Goal: Complete application form: Complete application form

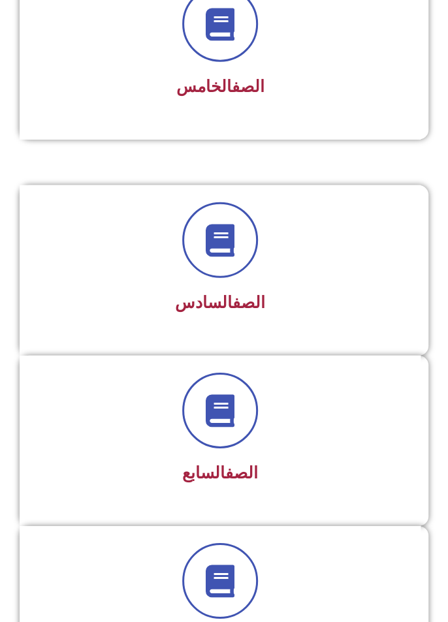
click at [360, 433] on div at bounding box center [220, 411] width 367 height 76
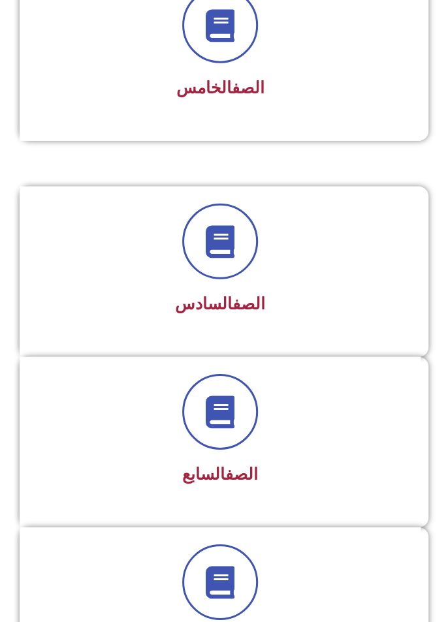
click at [337, 460] on div "الصف السابع" at bounding box center [220, 475] width 367 height 31
click at [241, 401] on span at bounding box center [220, 412] width 76 height 76
click at [320, 366] on div "الصف السابع" at bounding box center [220, 442] width 401 height 170
click at [298, 405] on div at bounding box center [220, 412] width 367 height 76
click at [300, 428] on div at bounding box center [220, 412] width 367 height 76
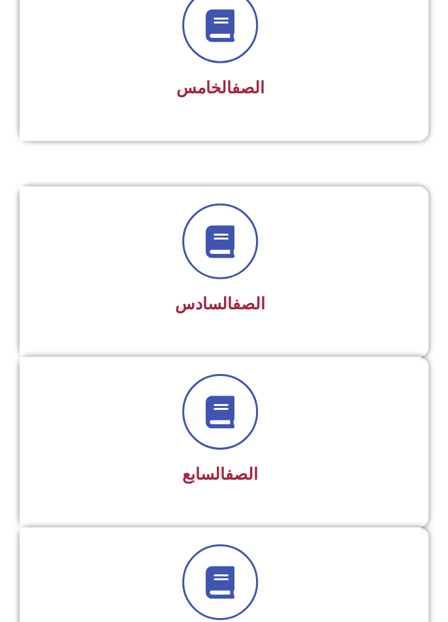
click at [296, 448] on div "الصف السابع" at bounding box center [220, 432] width 367 height 117
click at [298, 470] on h3 "الصف السابع" at bounding box center [220, 475] width 367 height 20
click at [303, 475] on h3 "الصف السابع" at bounding box center [220, 475] width 367 height 20
click at [298, 482] on div "الصف السابع" at bounding box center [220, 475] width 367 height 31
click at [338, 587] on div at bounding box center [220, 582] width 367 height 76
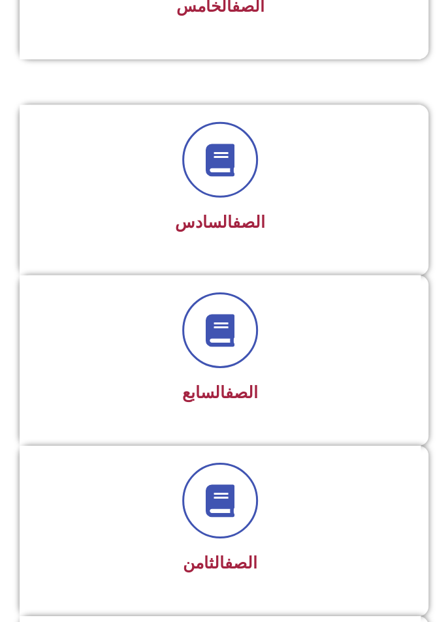
click at [319, 522] on div at bounding box center [220, 501] width 367 height 76
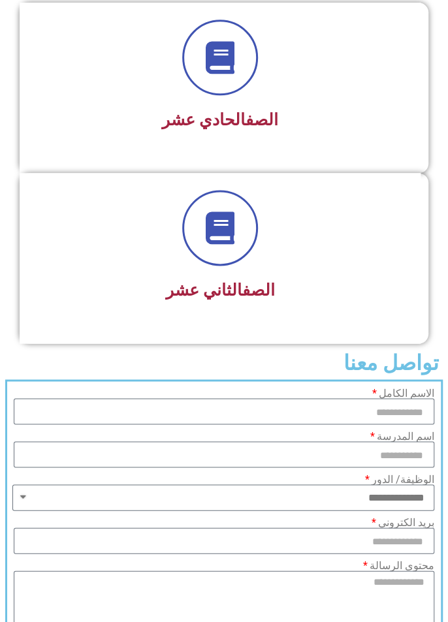
scroll to position [2157, 0]
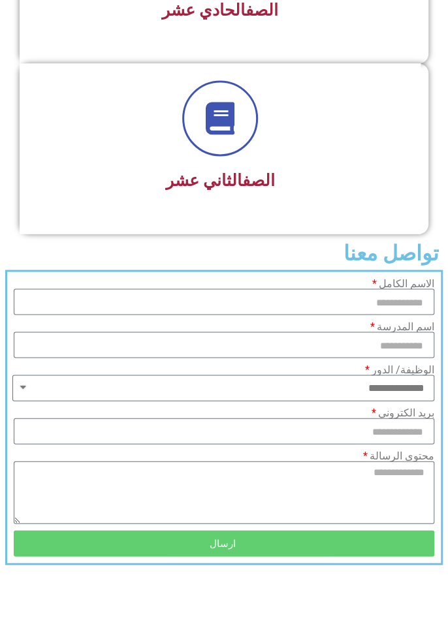
click at [394, 278] on label "الاسم الكامل" at bounding box center [403, 283] width 62 height 10
click at [394, 289] on input "الاسم الكامل" at bounding box center [224, 302] width 420 height 26
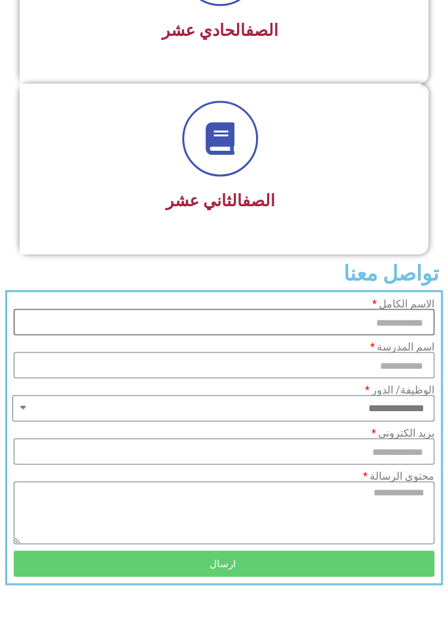
scroll to position [2133, 0]
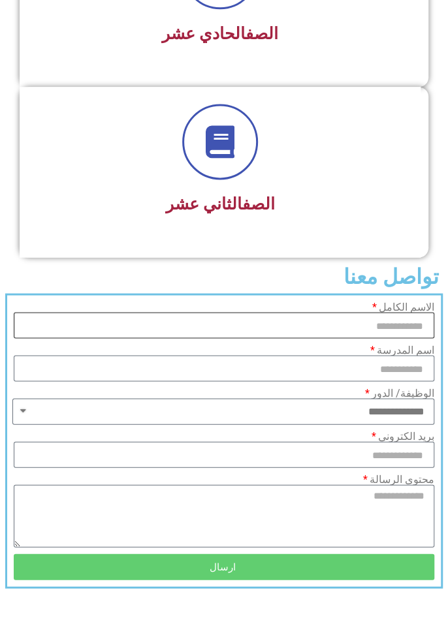
click at [417, 319] on input "الاسم الكامل" at bounding box center [224, 325] width 420 height 26
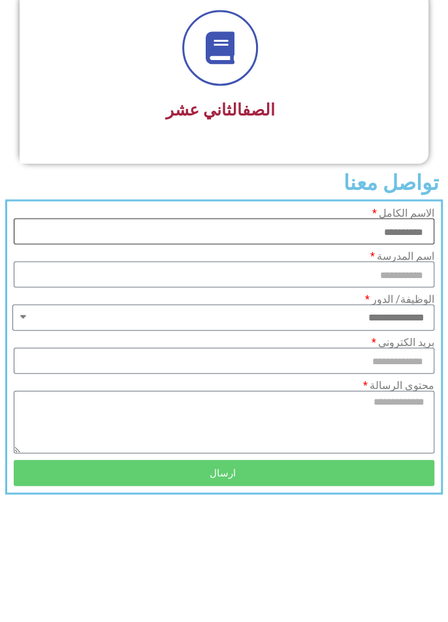
type input "**********"
click at [415, 360] on input "اسم المدرسة" at bounding box center [224, 368] width 420 height 26
type input "**********"
click at [413, 401] on select "**********" at bounding box center [223, 411] width 422 height 26
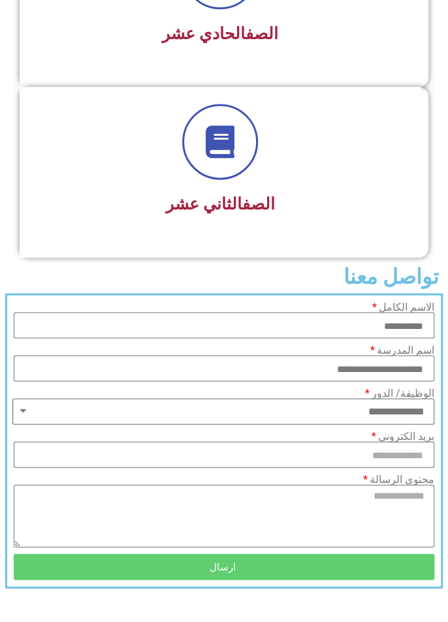
select select "******"
click at [12, 398] on select "**********" at bounding box center [223, 411] width 422 height 26
click at [420, 446] on input "بريد الكتروني" at bounding box center [224, 454] width 420 height 26
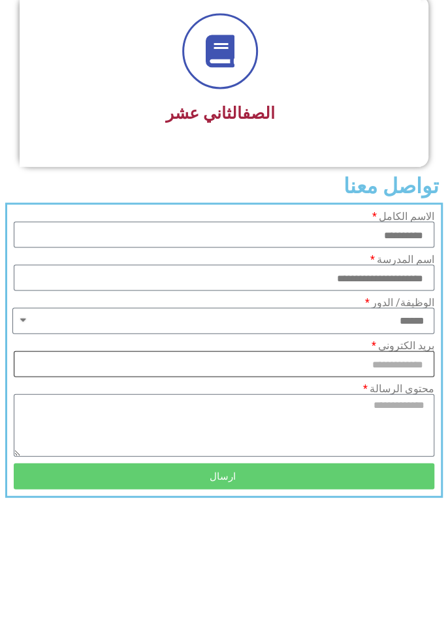
scroll to position [2153, 0]
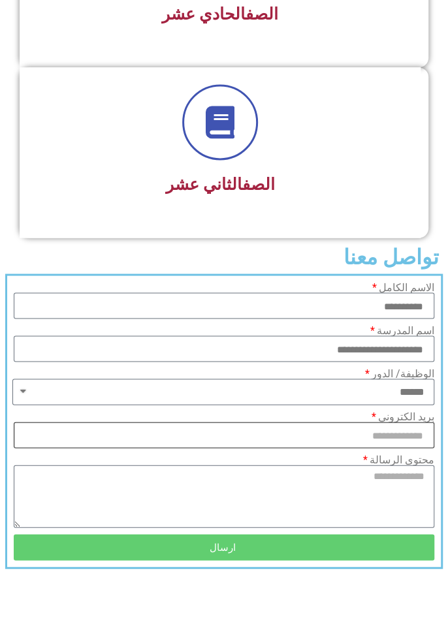
click at [413, 422] on input "بريد الكتروني" at bounding box center [224, 435] width 420 height 26
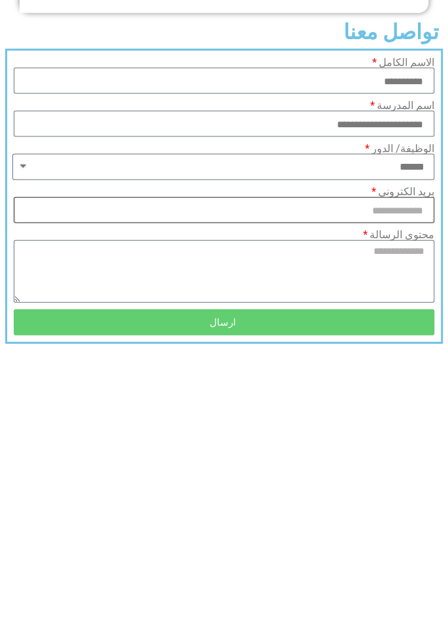
click at [412, 428] on input "بريد الكتروني" at bounding box center [224, 435] width 420 height 26
click at [420, 427] on input "بريد الكتروني" at bounding box center [224, 435] width 420 height 26
type input "**********"
click at [408, 468] on textarea "محتوى الرسالة" at bounding box center [224, 496] width 420 height 63
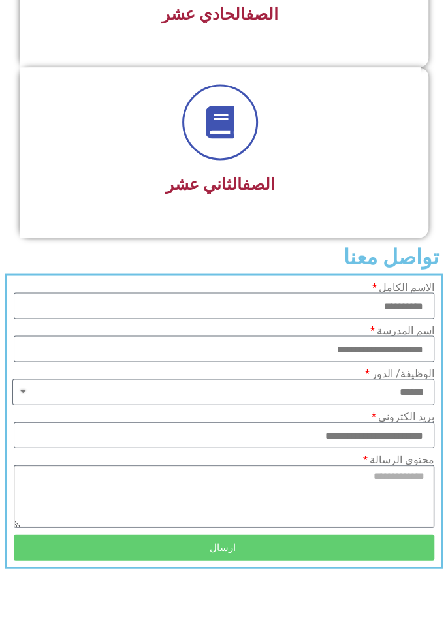
click at [413, 469] on textarea "محتوى الرسالة" at bounding box center [224, 496] width 420 height 63
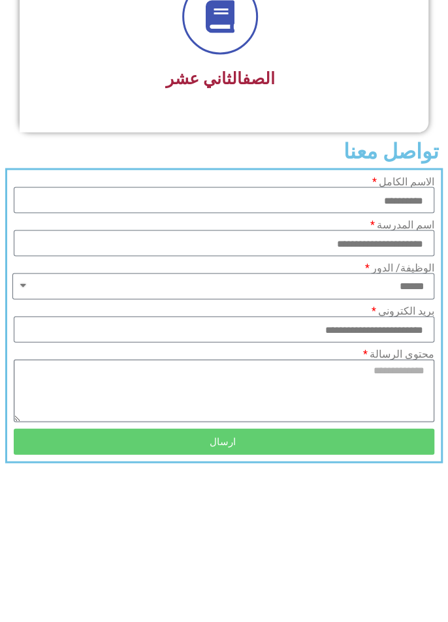
scroll to position [2214, 0]
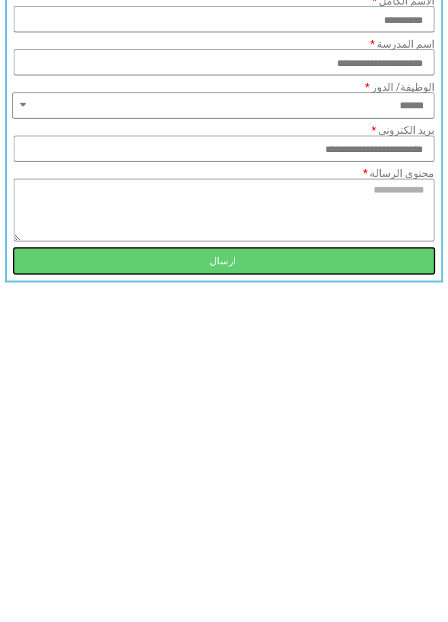
click at [368, 481] on span "ارسال" at bounding box center [223, 486] width 389 height 10
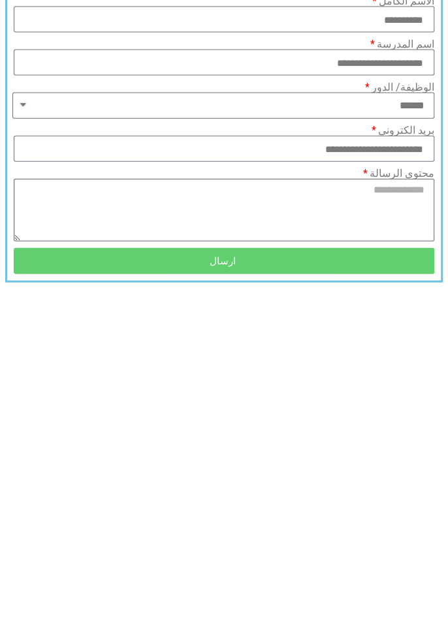
click at [411, 406] on textarea "محتوى الرسالة" at bounding box center [224, 434] width 420 height 63
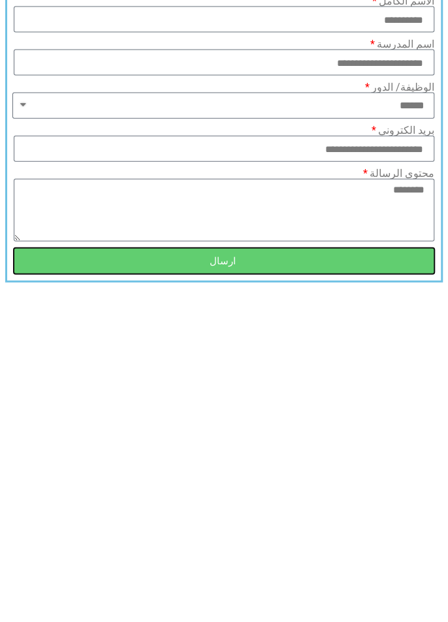
click at [403, 481] on span "ارسال" at bounding box center [223, 486] width 389 height 10
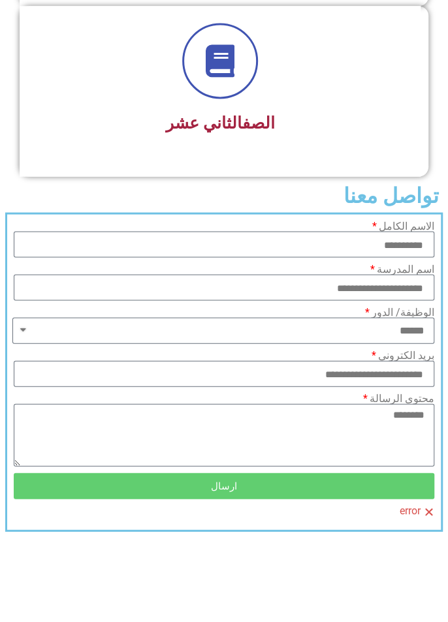
click at [426, 505] on div "error" at bounding box center [224, 510] width 420 height 11
click at [390, 409] on textarea "********" at bounding box center [224, 434] width 420 height 63
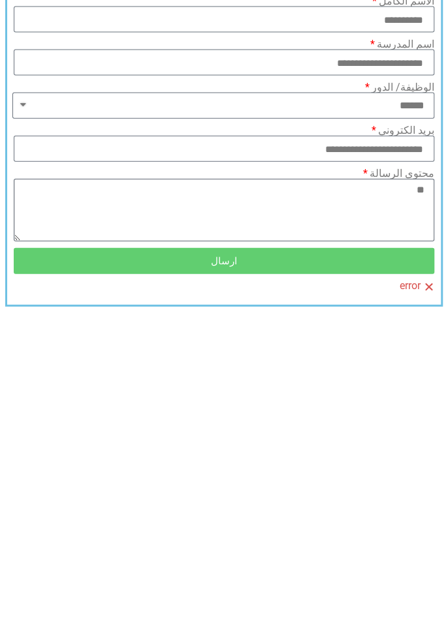
type textarea "*"
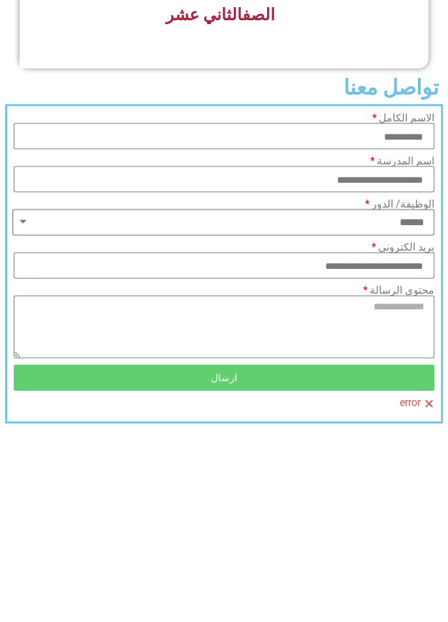
click at [357, 320] on select "**********" at bounding box center [223, 330] width 422 height 26
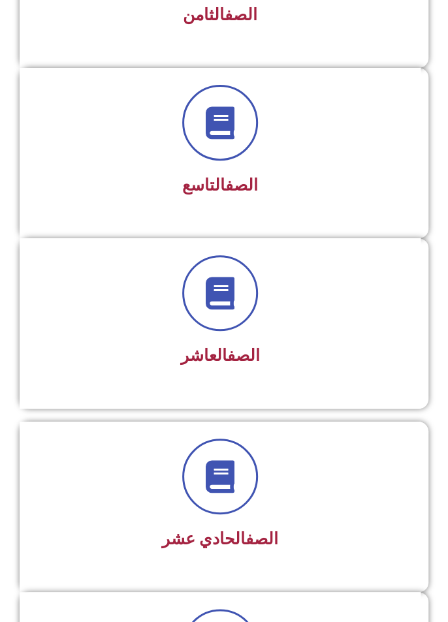
scroll to position [1627, 0]
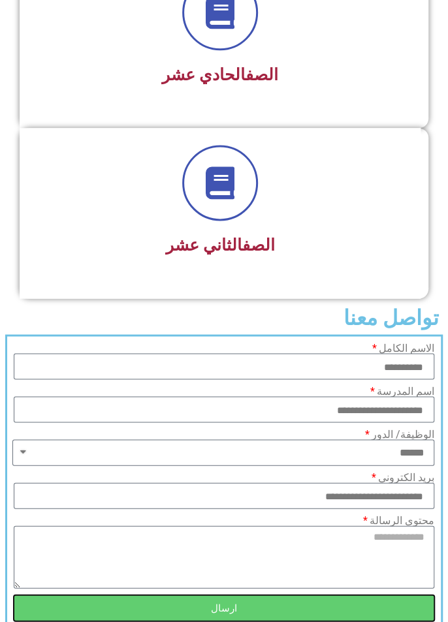
click at [373, 606] on button "ارسال" at bounding box center [224, 608] width 420 height 26
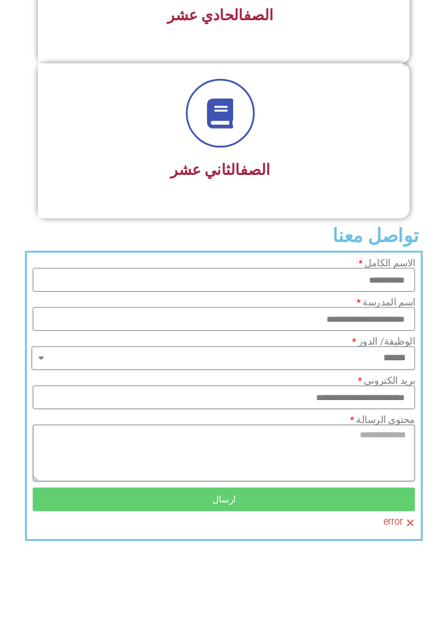
scroll to position [2179, 0]
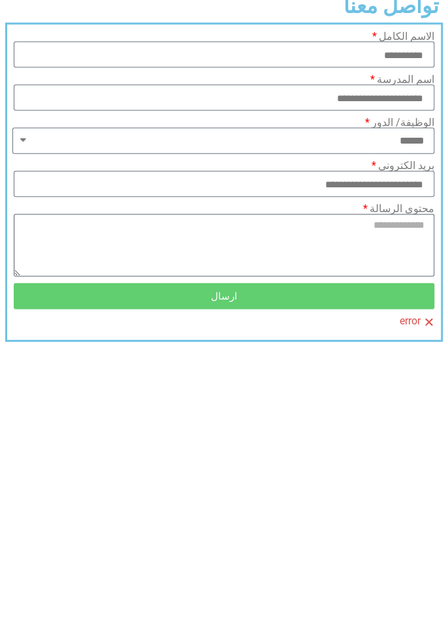
click at [401, 444] on textarea "محتوى الرسالة" at bounding box center [224, 470] width 420 height 63
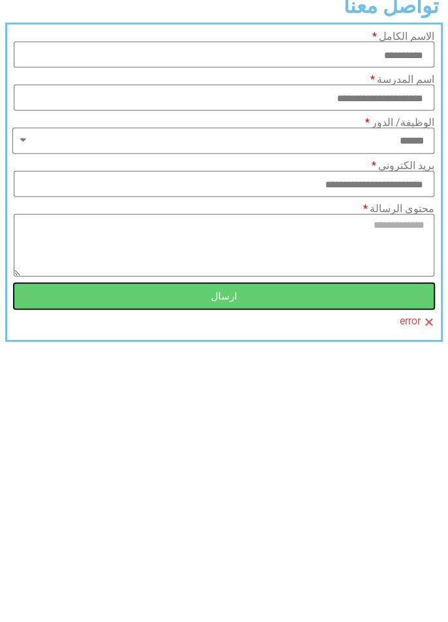
click at [244, 518] on button "ارسال" at bounding box center [224, 521] width 420 height 26
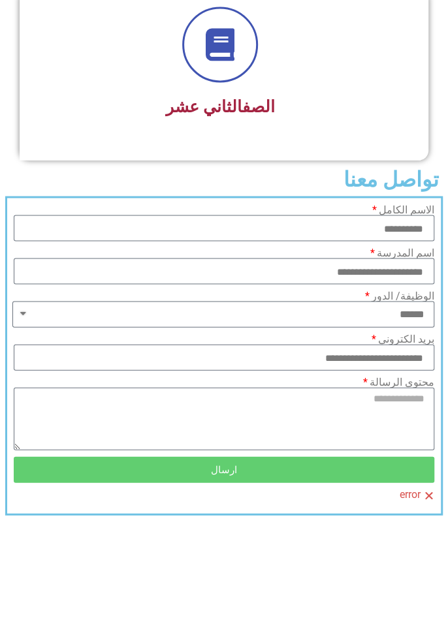
scroll to position [2241, 0]
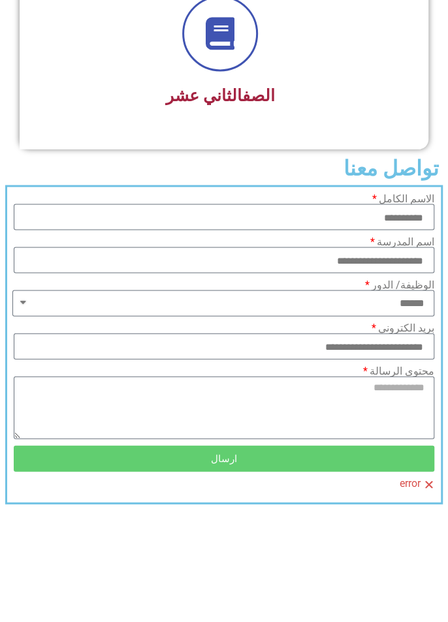
click at [407, 380] on textarea "محتوى الرسالة" at bounding box center [224, 407] width 420 height 63
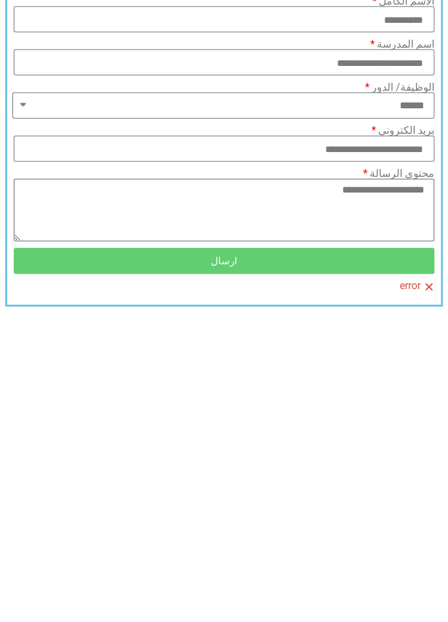
type textarea "**********"
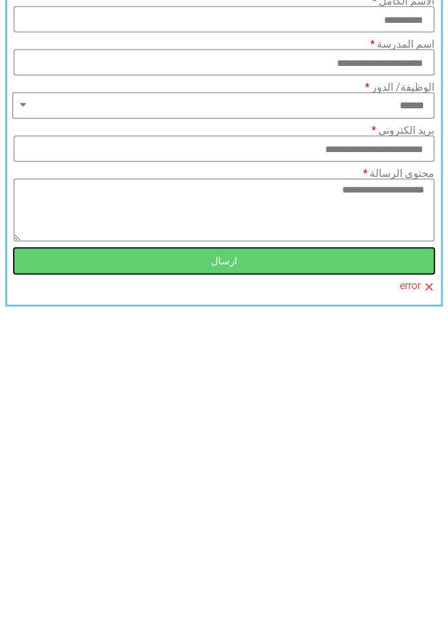
click at [358, 456] on button "ارسال" at bounding box center [224, 458] width 420 height 26
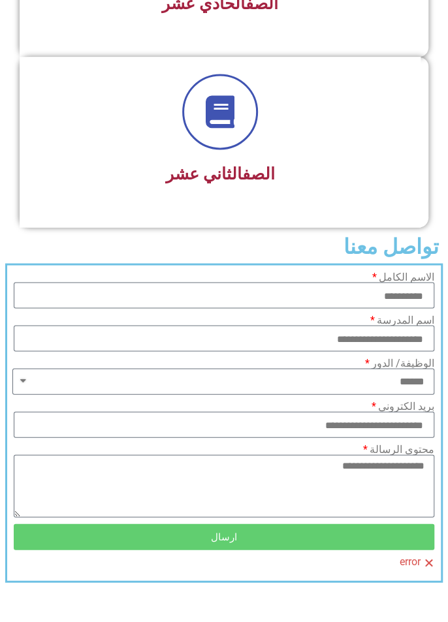
scroll to position [2161, 0]
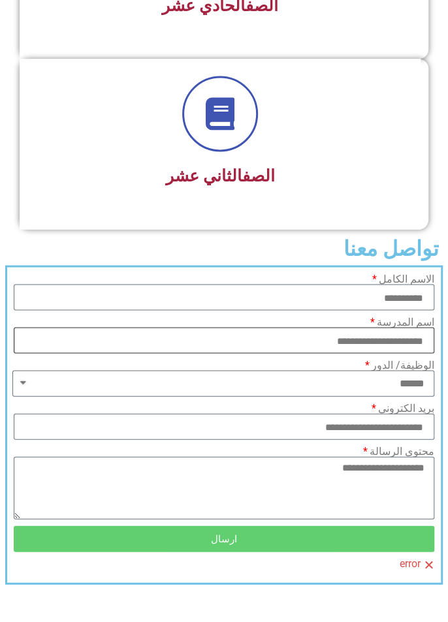
click at [320, 327] on input "**********" at bounding box center [224, 340] width 420 height 26
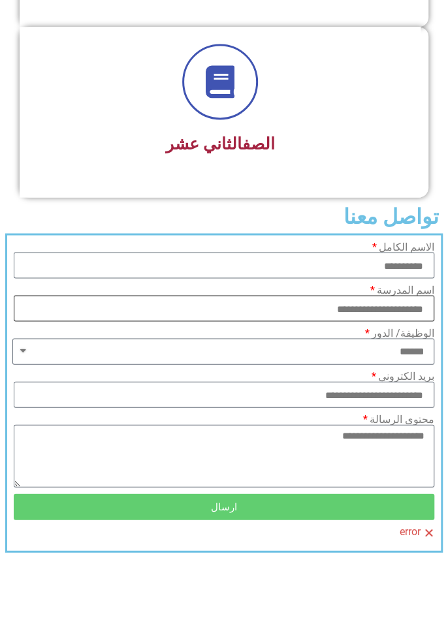
scroll to position [2204, 0]
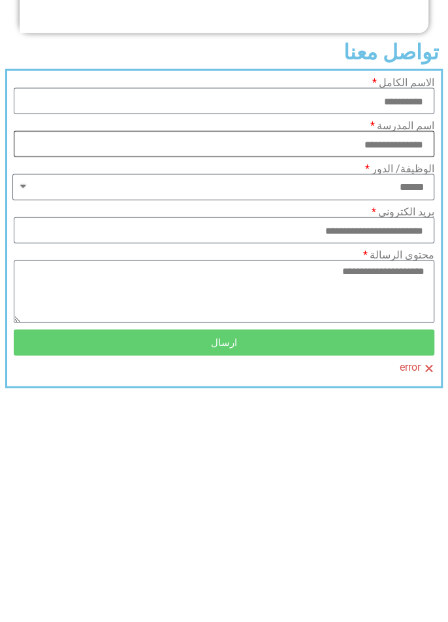
type input "**********"
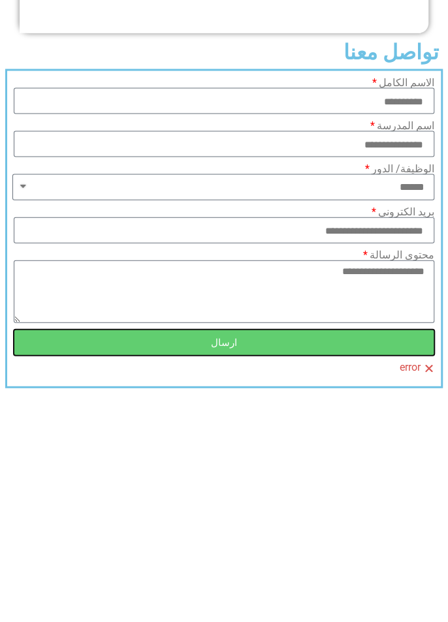
click at [328, 493] on button "ارسال" at bounding box center [224, 495] width 420 height 26
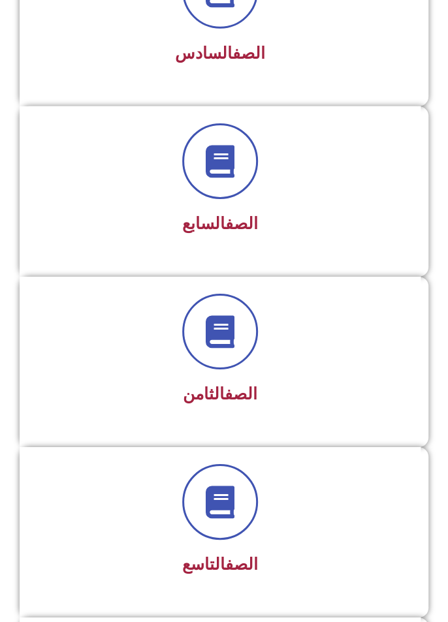
scroll to position [1245, 0]
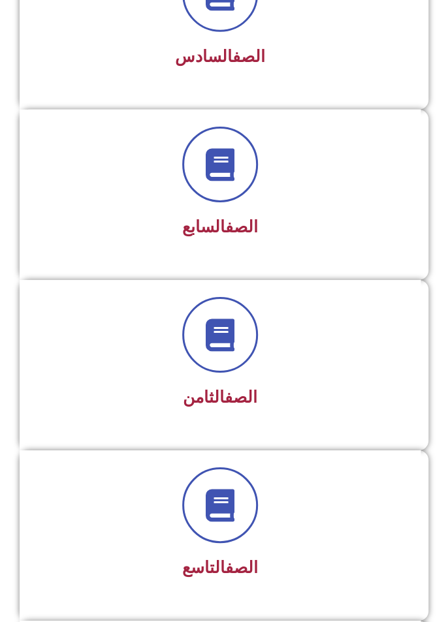
click at [228, 165] on icon at bounding box center [220, 164] width 33 height 33
click at [239, 230] on link "الصف" at bounding box center [241, 226] width 33 height 19
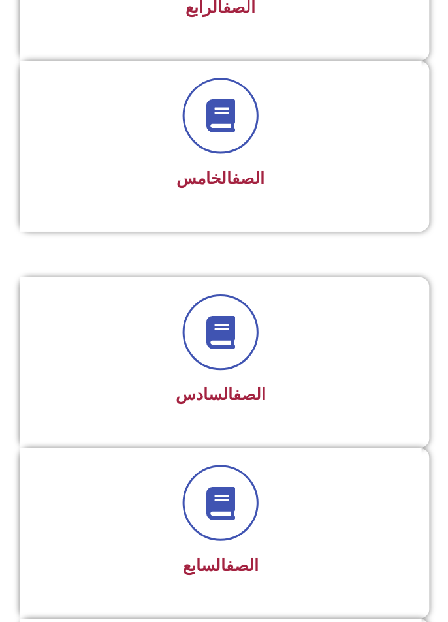
scroll to position [911, 0]
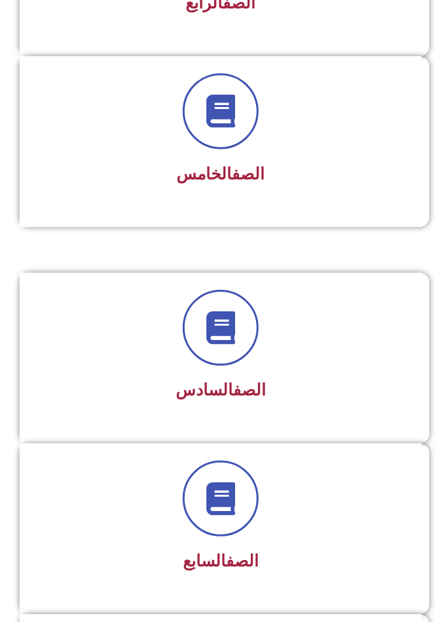
click at [52, 540] on div "الصف السابع" at bounding box center [220, 519] width 367 height 117
click at [222, 514] on span at bounding box center [220, 499] width 76 height 76
click at [225, 564] on link "الصف" at bounding box center [241, 561] width 33 height 19
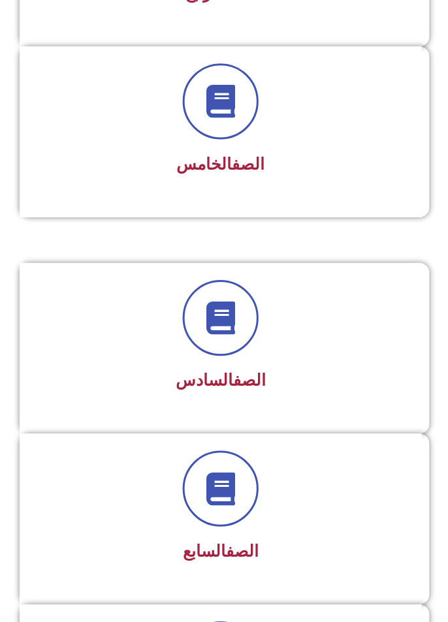
scroll to position [973, 0]
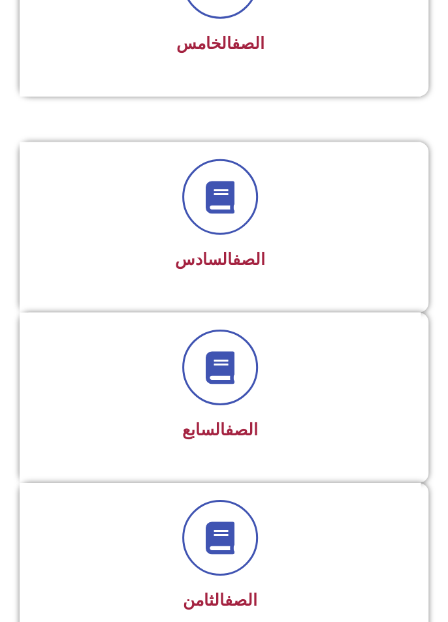
click at [234, 366] on icon at bounding box center [220, 367] width 33 height 33
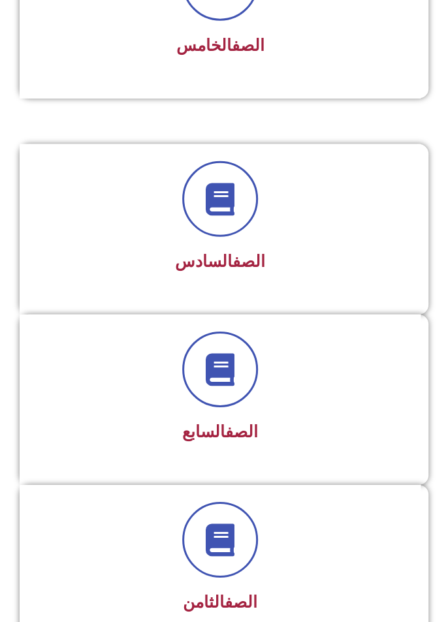
click at [243, 431] on link "الصف" at bounding box center [241, 431] width 33 height 19
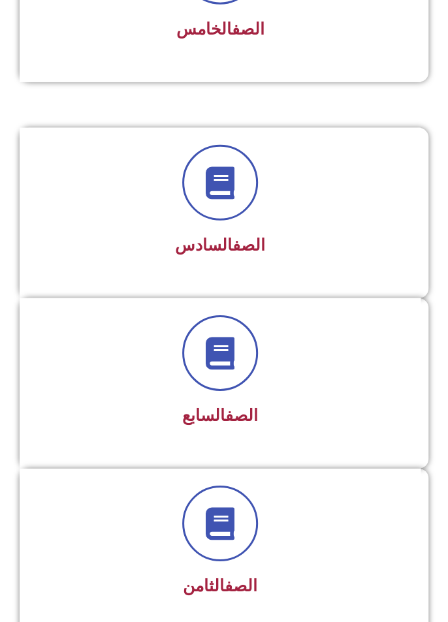
scroll to position [1103, 0]
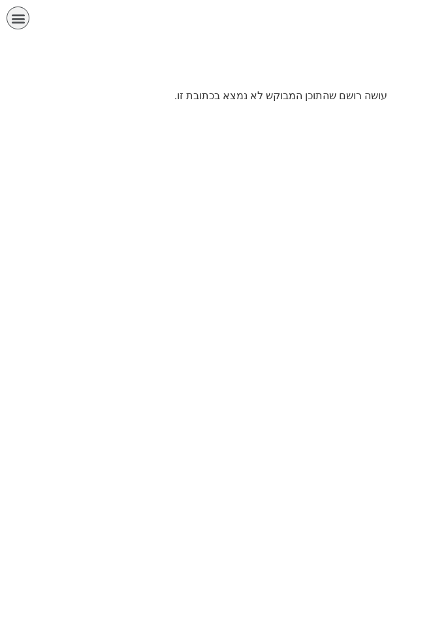
click at [329, 101] on p "עושה רושם שהתוכן המבוקש לא נמצא בכתובת זו." at bounding box center [224, 96] width 326 height 16
click at [381, 113] on html "الصفحة الرئيسية الصف الأول الصف الثاني الصف الثالث الصف الرابع الصف الخامس الصف…" at bounding box center [224, 56] width 448 height 113
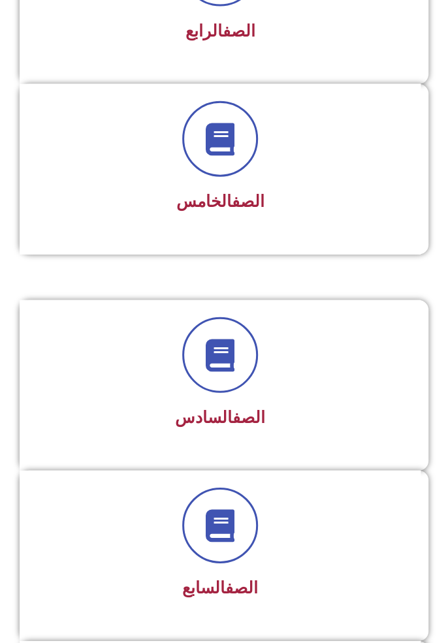
click at [226, 525] on icon at bounding box center [220, 525] width 33 height 33
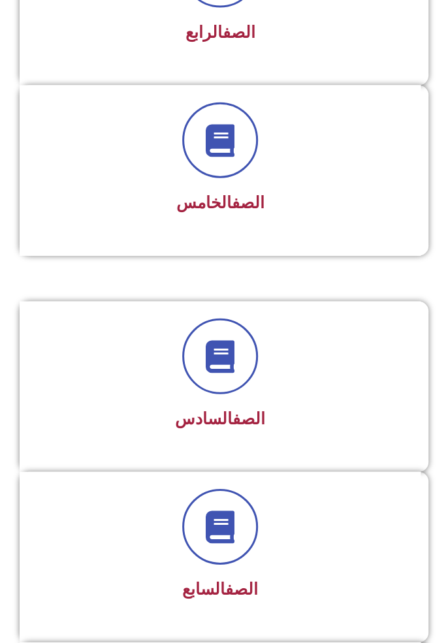
click at [241, 585] on link "الصف" at bounding box center [241, 589] width 33 height 19
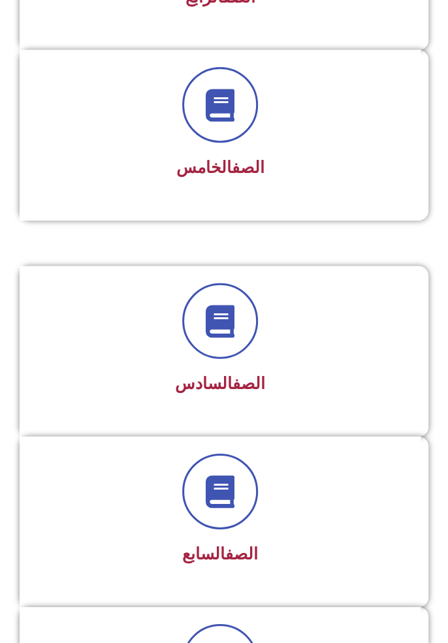
scroll to position [925, 0]
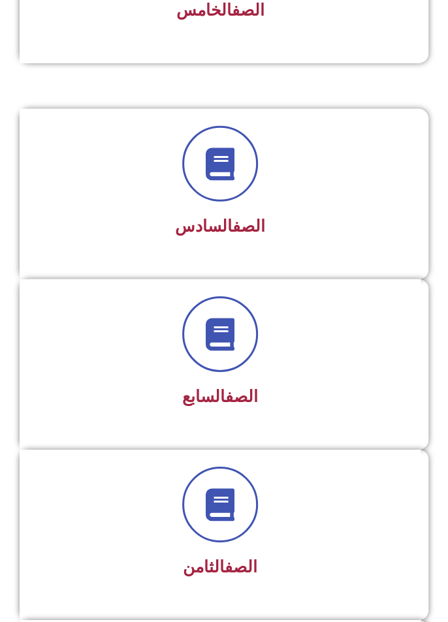
scroll to position [1076, 0]
click at [329, 389] on h3 "الصف السابع" at bounding box center [220, 396] width 367 height 20
click at [228, 339] on icon at bounding box center [220, 333] width 33 height 33
click at [236, 344] on icon at bounding box center [220, 333] width 33 height 33
click at [247, 347] on span at bounding box center [220, 334] width 76 height 76
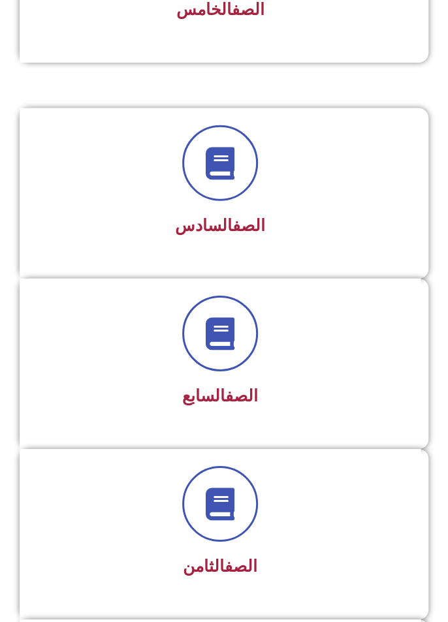
click at [248, 330] on span at bounding box center [220, 334] width 76 height 76
click at [229, 322] on icon at bounding box center [220, 333] width 33 height 33
click at [301, 355] on div at bounding box center [220, 334] width 367 height 76
click at [197, 338] on span at bounding box center [220, 334] width 76 height 76
click at [248, 289] on div "الصف السابع" at bounding box center [220, 364] width 401 height 170
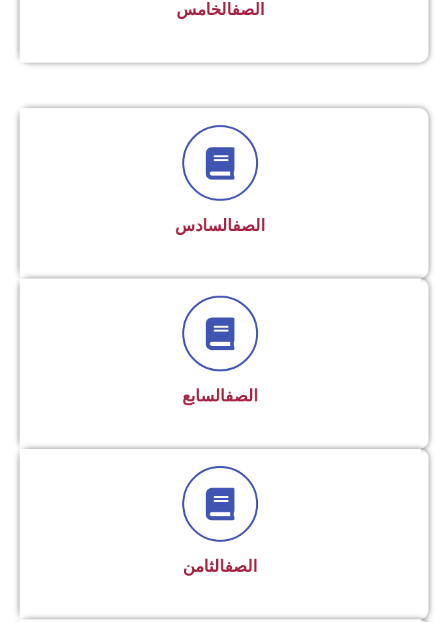
click at [196, 343] on span at bounding box center [220, 334] width 76 height 76
click at [258, 321] on span at bounding box center [220, 334] width 76 height 76
click at [198, 352] on span at bounding box center [220, 334] width 76 height 76
click at [244, 309] on span at bounding box center [220, 334] width 76 height 76
click at [174, 366] on div "الصف السابع" at bounding box center [220, 354] width 367 height 117
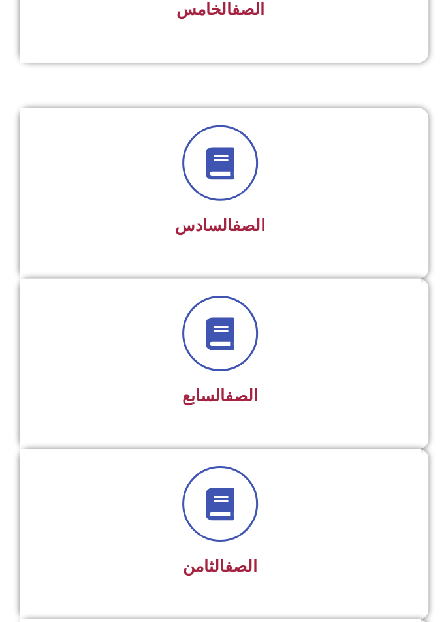
click at [256, 324] on span at bounding box center [220, 334] width 76 height 76
click at [185, 363] on div at bounding box center [220, 334] width 367 height 76
click at [254, 392] on link "الصف" at bounding box center [241, 395] width 33 height 19
click at [163, 393] on h3 "الصف السابع" at bounding box center [220, 396] width 367 height 20
click at [167, 381] on div "الصف السابع" at bounding box center [220, 396] width 367 height 31
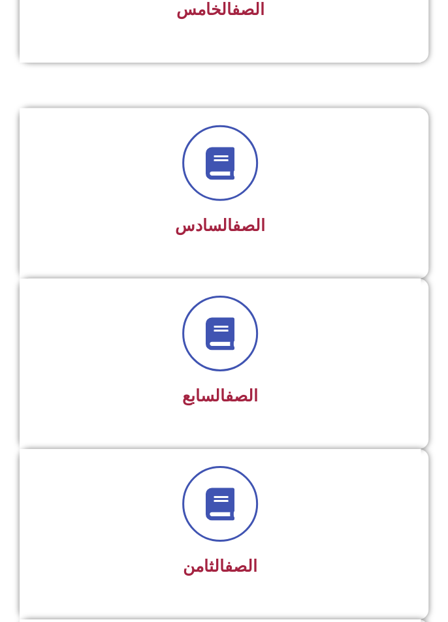
click at [153, 363] on div at bounding box center [220, 334] width 367 height 76
click at [160, 349] on div at bounding box center [220, 334] width 367 height 76
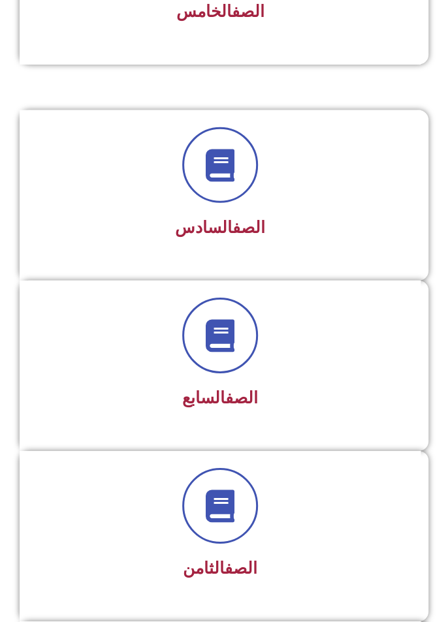
click at [260, 538] on div at bounding box center [220, 506] width 367 height 76
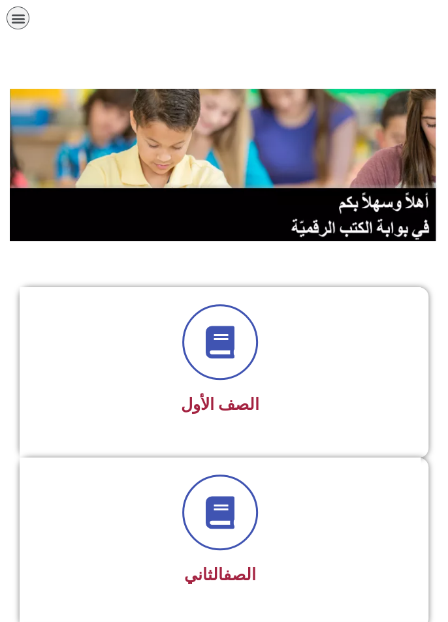
click at [319, 217] on img at bounding box center [224, 165] width 428 height 152
click at [322, 159] on img at bounding box center [224, 165] width 428 height 152
click at [318, 153] on img at bounding box center [224, 165] width 428 height 152
click at [312, 142] on img at bounding box center [224, 165] width 428 height 152
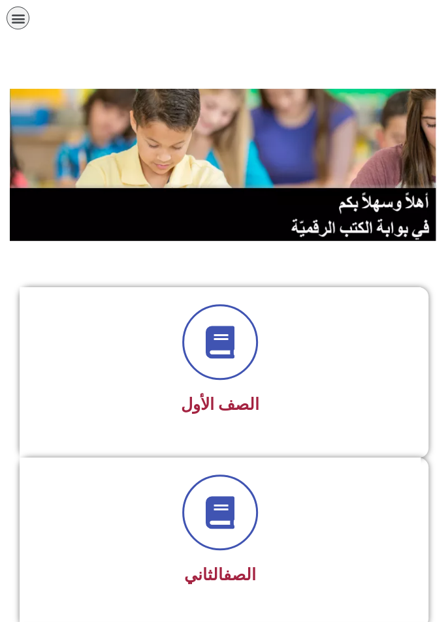
click at [310, 125] on img at bounding box center [224, 165] width 428 height 152
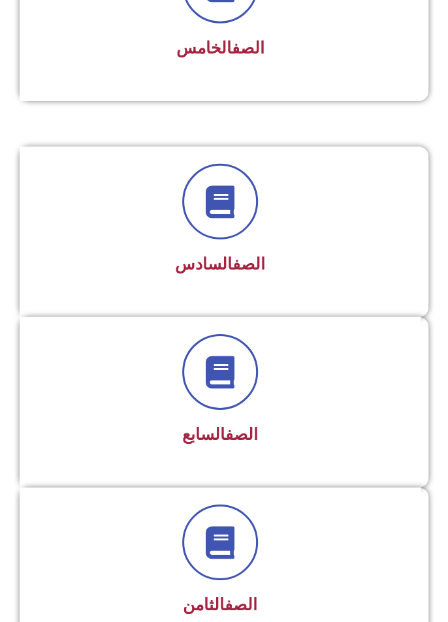
click at [199, 420] on div "الصف السابع" at bounding box center [220, 435] width 367 height 31
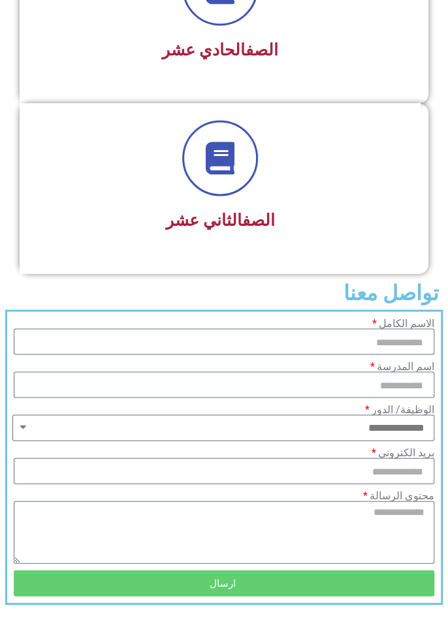
scroll to position [2157, 0]
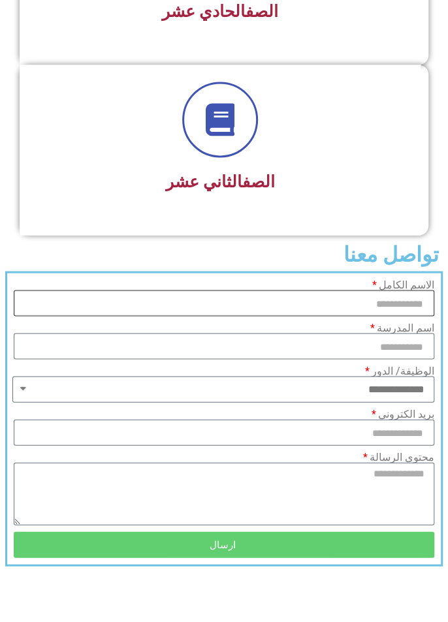
click at [396, 290] on input "الاسم الكامل" at bounding box center [224, 303] width 420 height 26
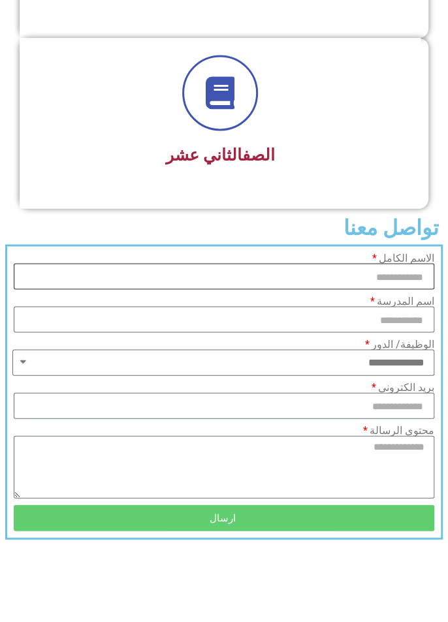
scroll to position [2172, 0]
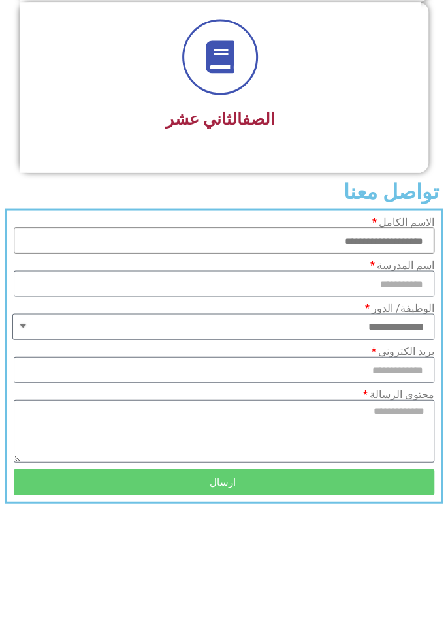
type input "**********"
click at [392, 322] on input "اسم المدرسة" at bounding box center [224, 329] width 420 height 26
click at [411, 366] on select "**********" at bounding box center [223, 372] width 422 height 26
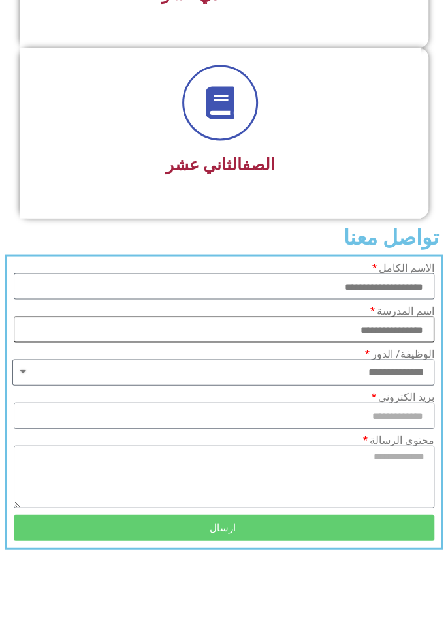
click at [418, 316] on input "**********" at bounding box center [224, 329] width 420 height 26
type input "**********"
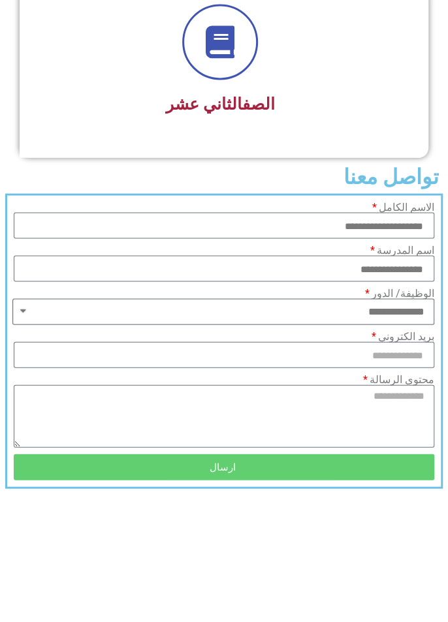
click at [377, 359] on select "**********" at bounding box center [223, 372] width 422 height 26
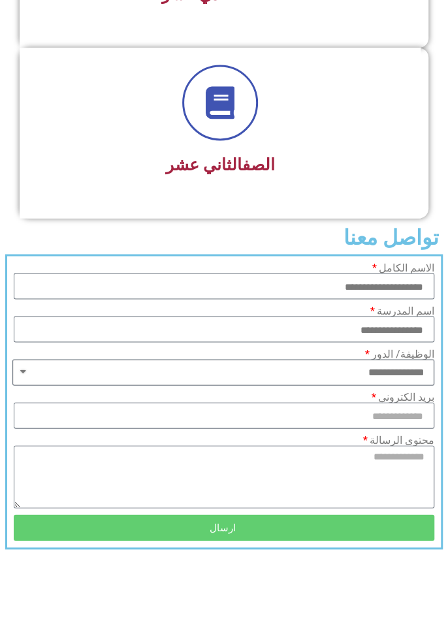
select select "******"
click at [12, 359] on select "**********" at bounding box center [223, 372] width 422 height 26
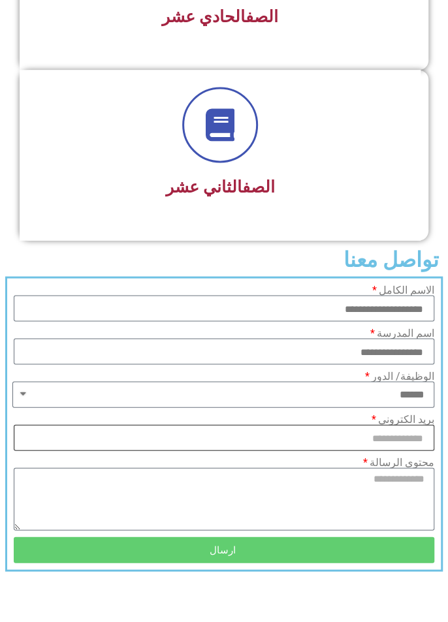
click at [413, 424] on input "بريد الكتروني" at bounding box center [224, 437] width 420 height 26
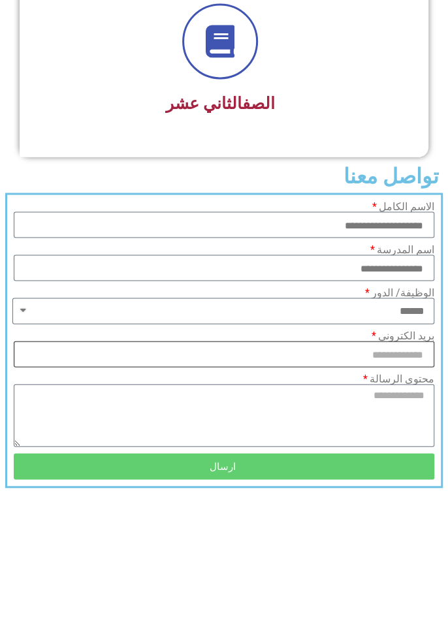
scroll to position [2167, 0]
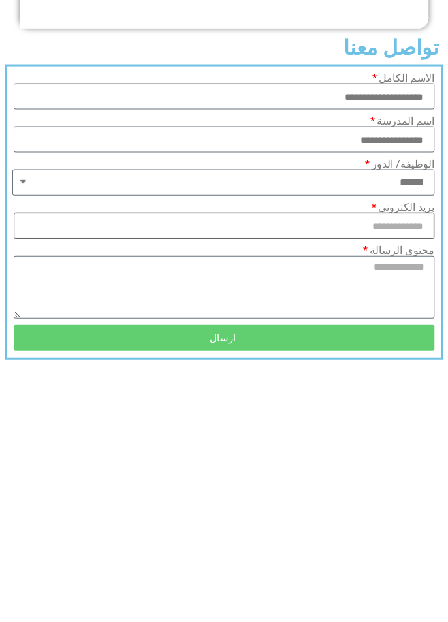
type input "**********"
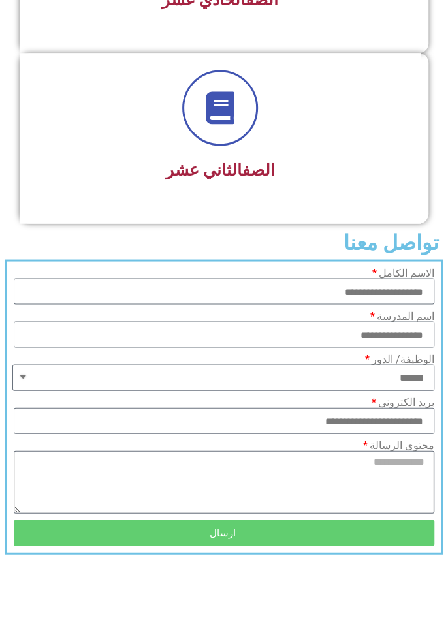
click at [382, 476] on textarea "محتوى الرسالة" at bounding box center [224, 481] width 420 height 63
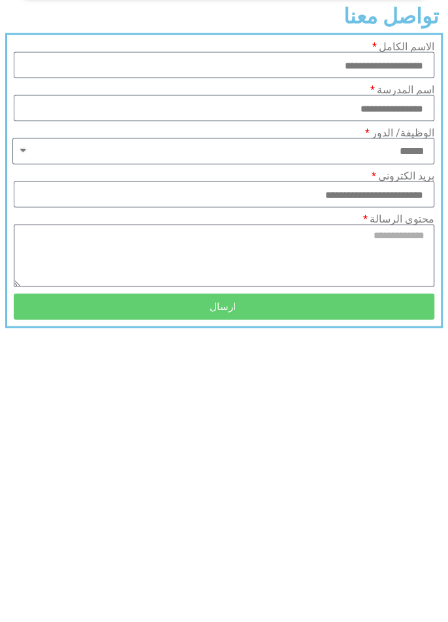
scroll to position [2214, 0]
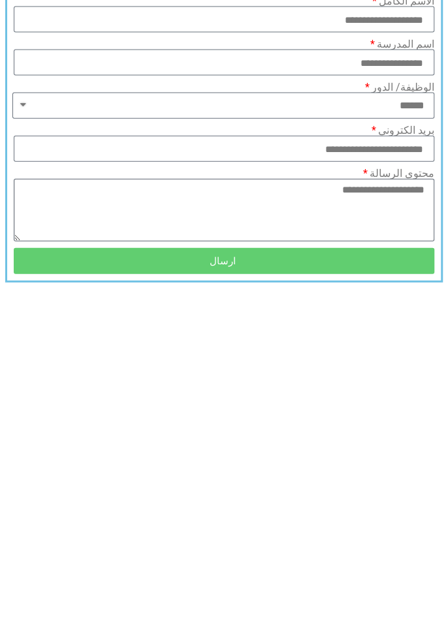
type textarea "**********"
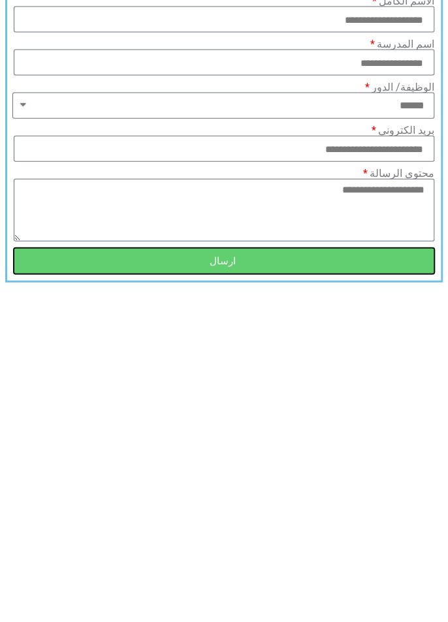
click at [392, 481] on span "ارسال" at bounding box center [223, 486] width 389 height 10
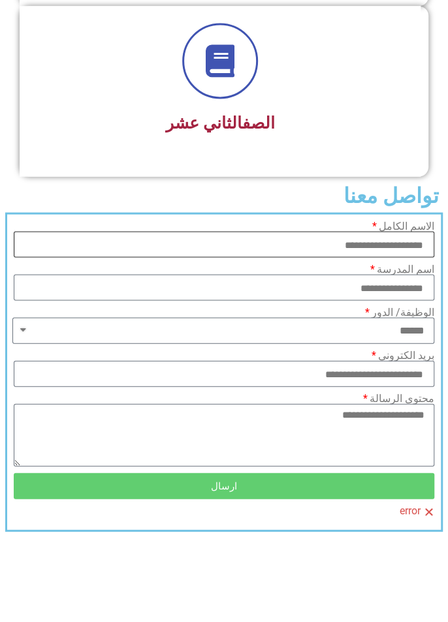
click at [347, 231] on input "**********" at bounding box center [224, 244] width 420 height 26
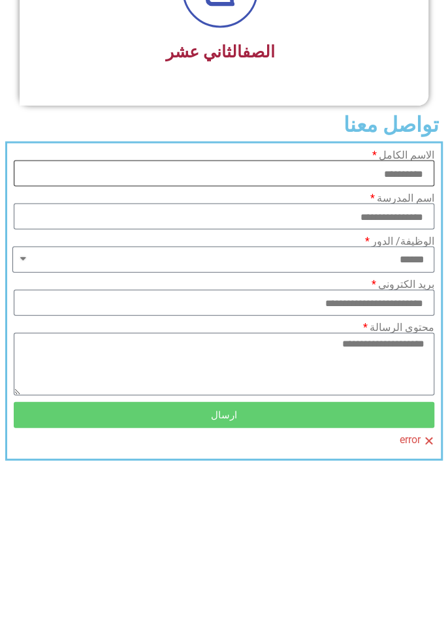
type input "**********"
click at [335, 407] on textarea "**********" at bounding box center [224, 434] width 420 height 63
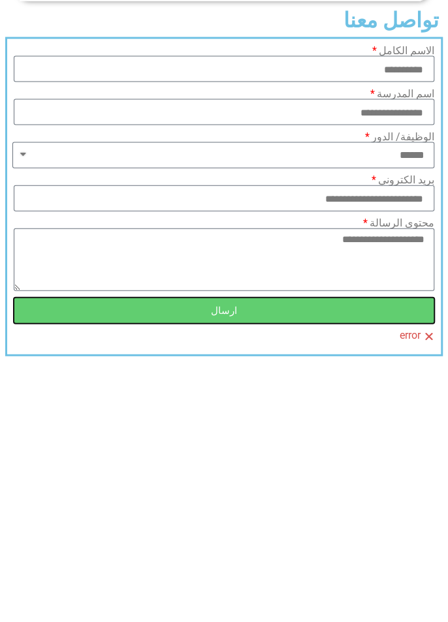
click at [390, 473] on button "ارسال" at bounding box center [224, 486] width 420 height 26
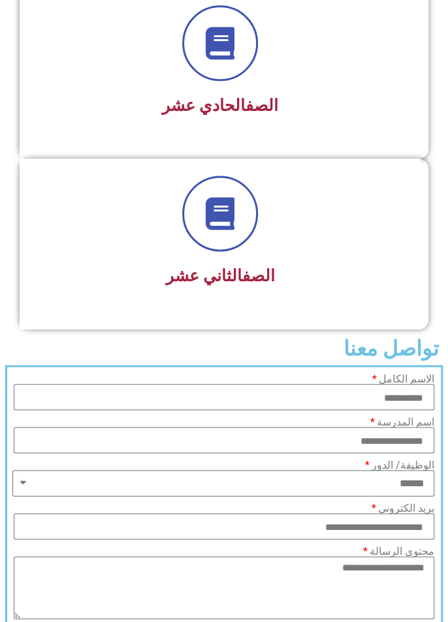
scroll to position [2061, 0]
